Goal: Information Seeking & Learning: Learn about a topic

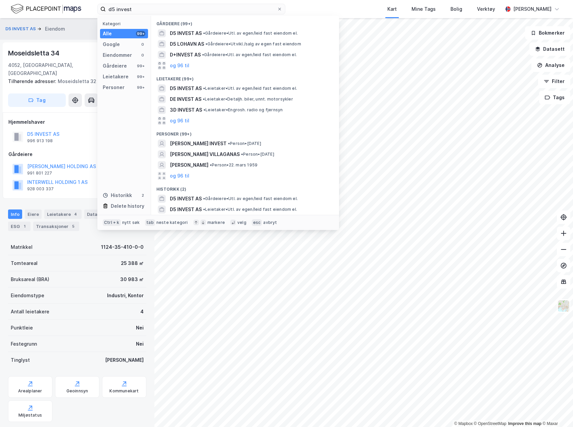
click at [159, 9] on input "d5 invest" at bounding box center [191, 9] width 171 height 10
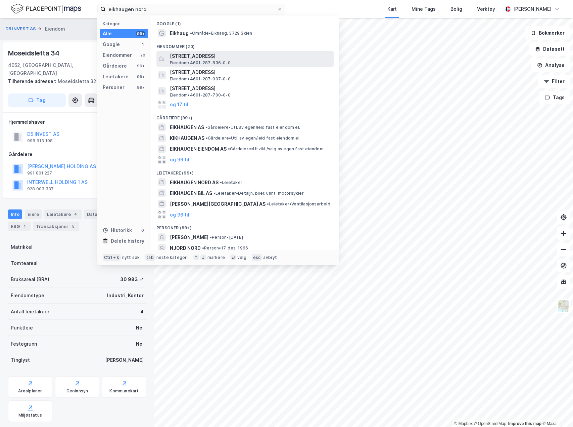
click at [237, 52] on span "[STREET_ADDRESS]" at bounding box center [250, 56] width 161 height 8
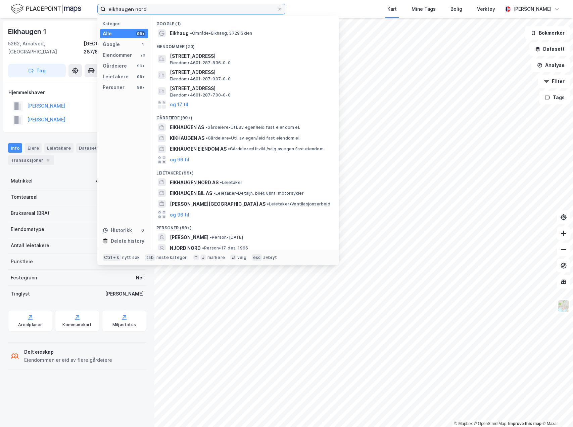
click at [190, 11] on input "eikhaugen nord" at bounding box center [191, 9] width 171 height 10
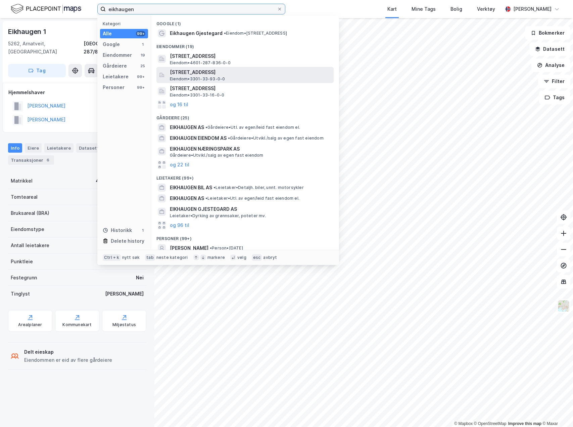
type input "eikhaugen"
click at [245, 70] on span "[STREET_ADDRESS]" at bounding box center [250, 72] width 161 height 8
